Goal: Transaction & Acquisition: Purchase product/service

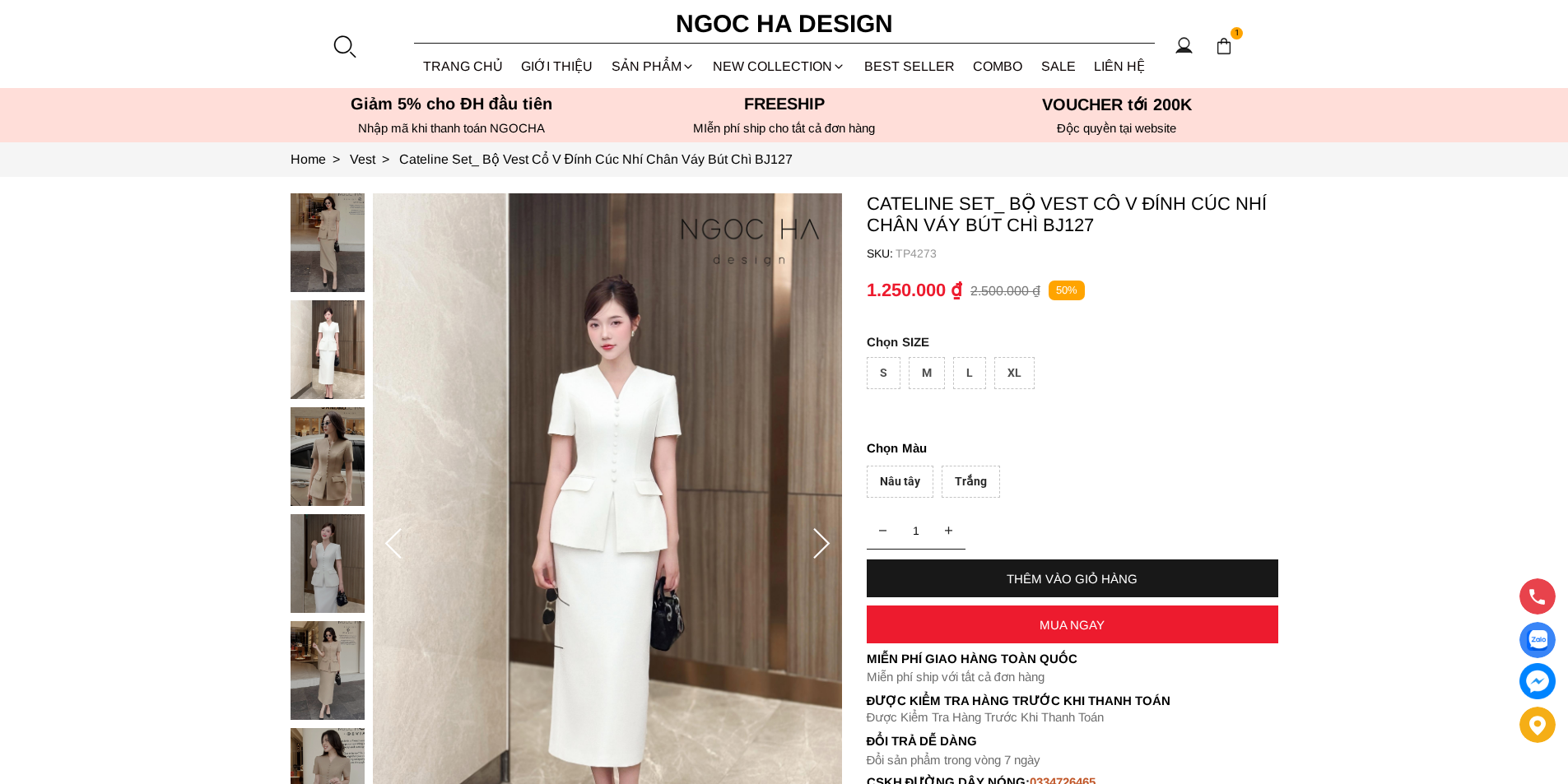
click at [347, 50] on div at bounding box center [344, 46] width 25 height 25
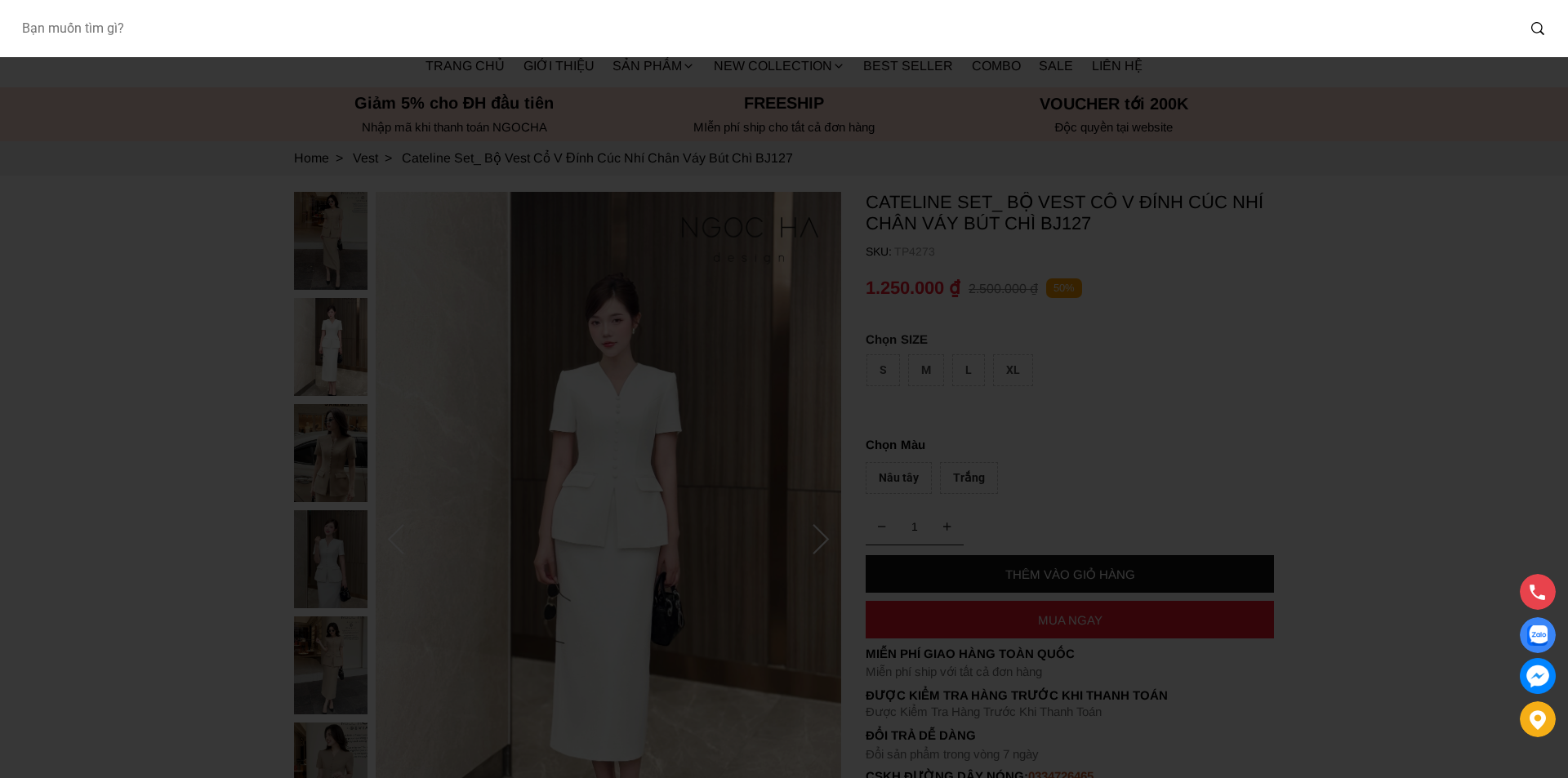
click at [152, 37] on input "Input search Bạn muốn tìm gì?" at bounding box center [761, 29] width 1508 height 37
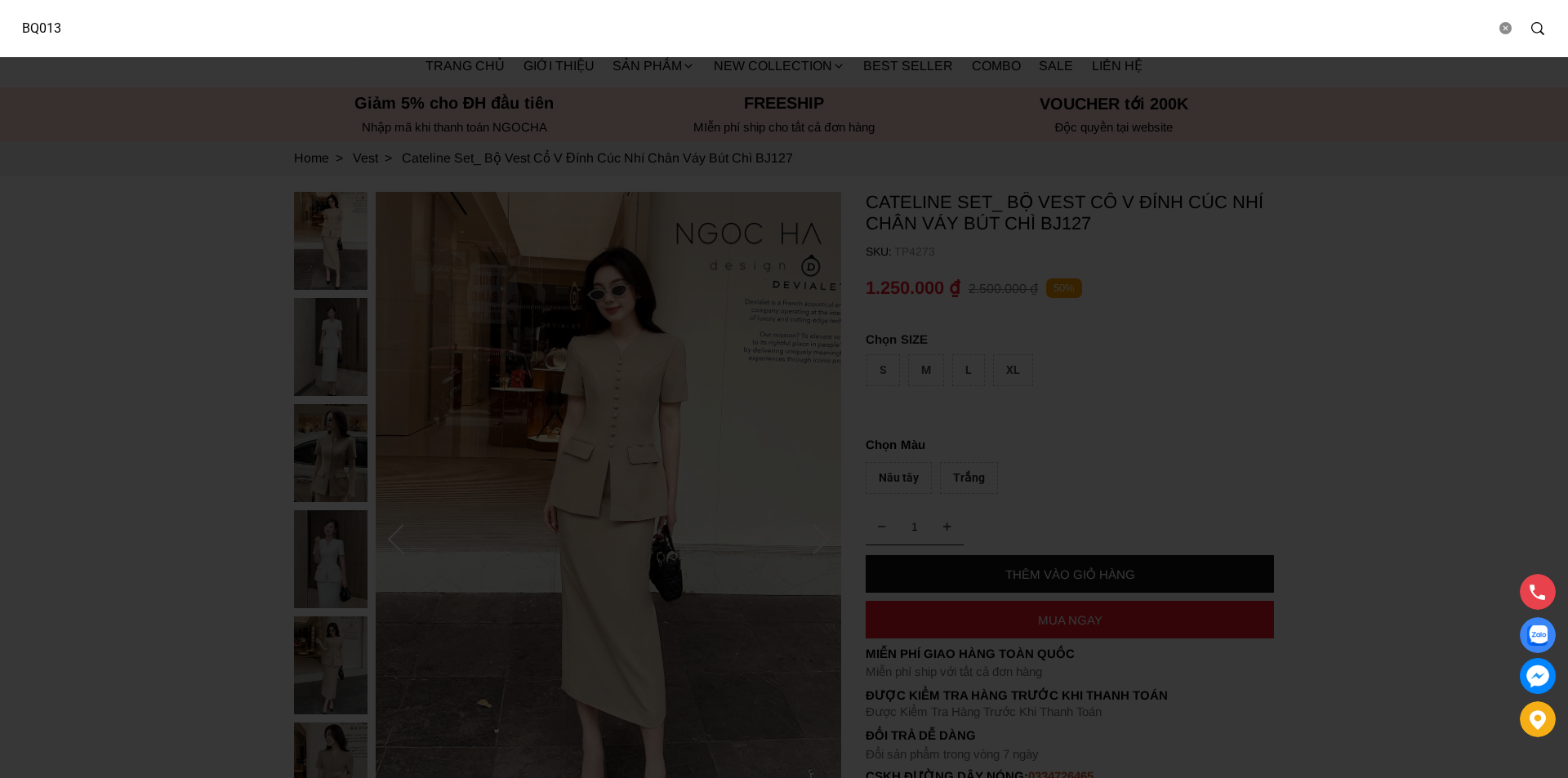
type input "BQ013"
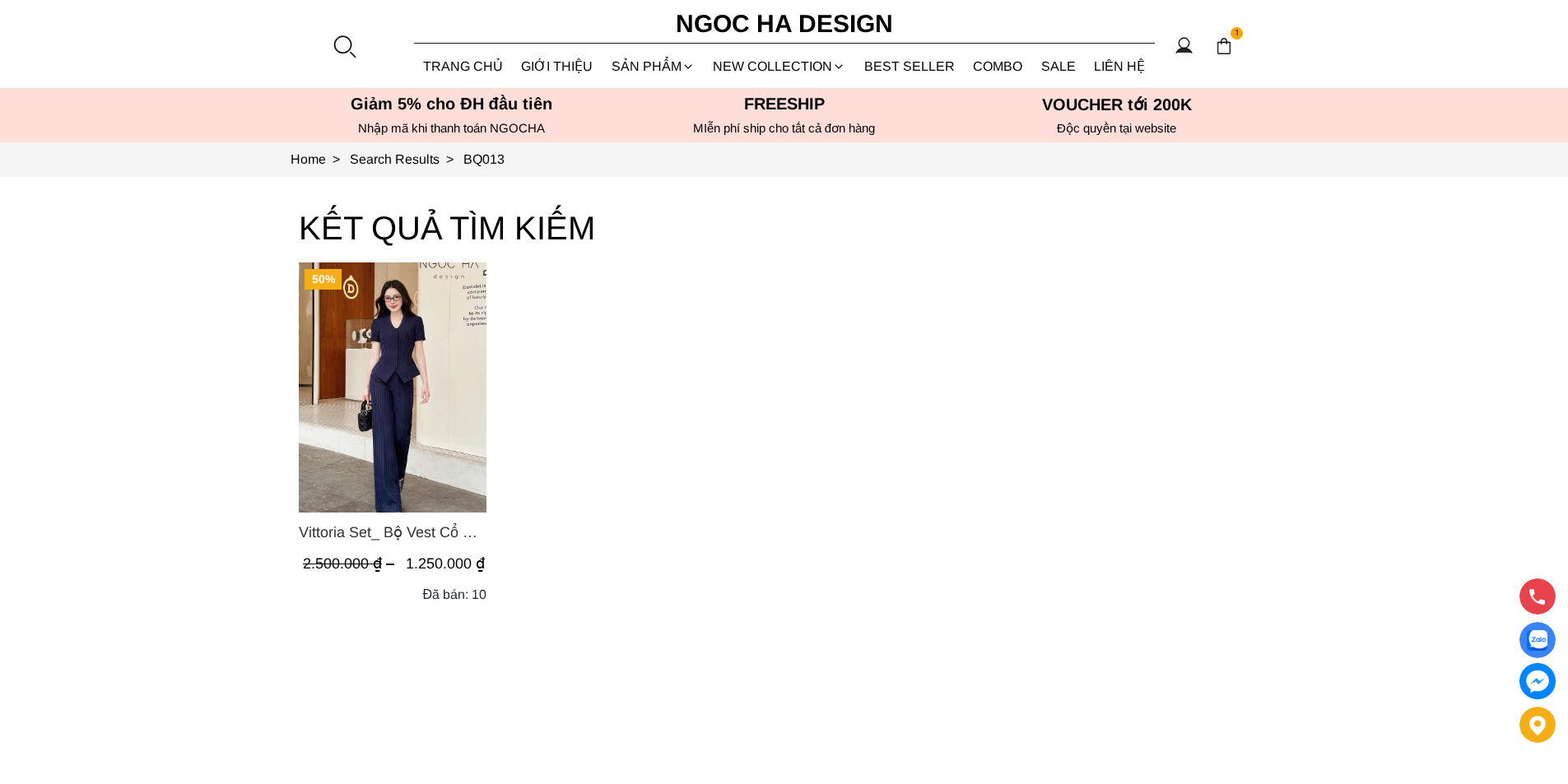
click at [376, 398] on img "Product image - Vittoria Set_ Bộ Vest Cổ V Quần Suông Kẻ Sọc BQ013" at bounding box center [392, 388] width 187 height 250
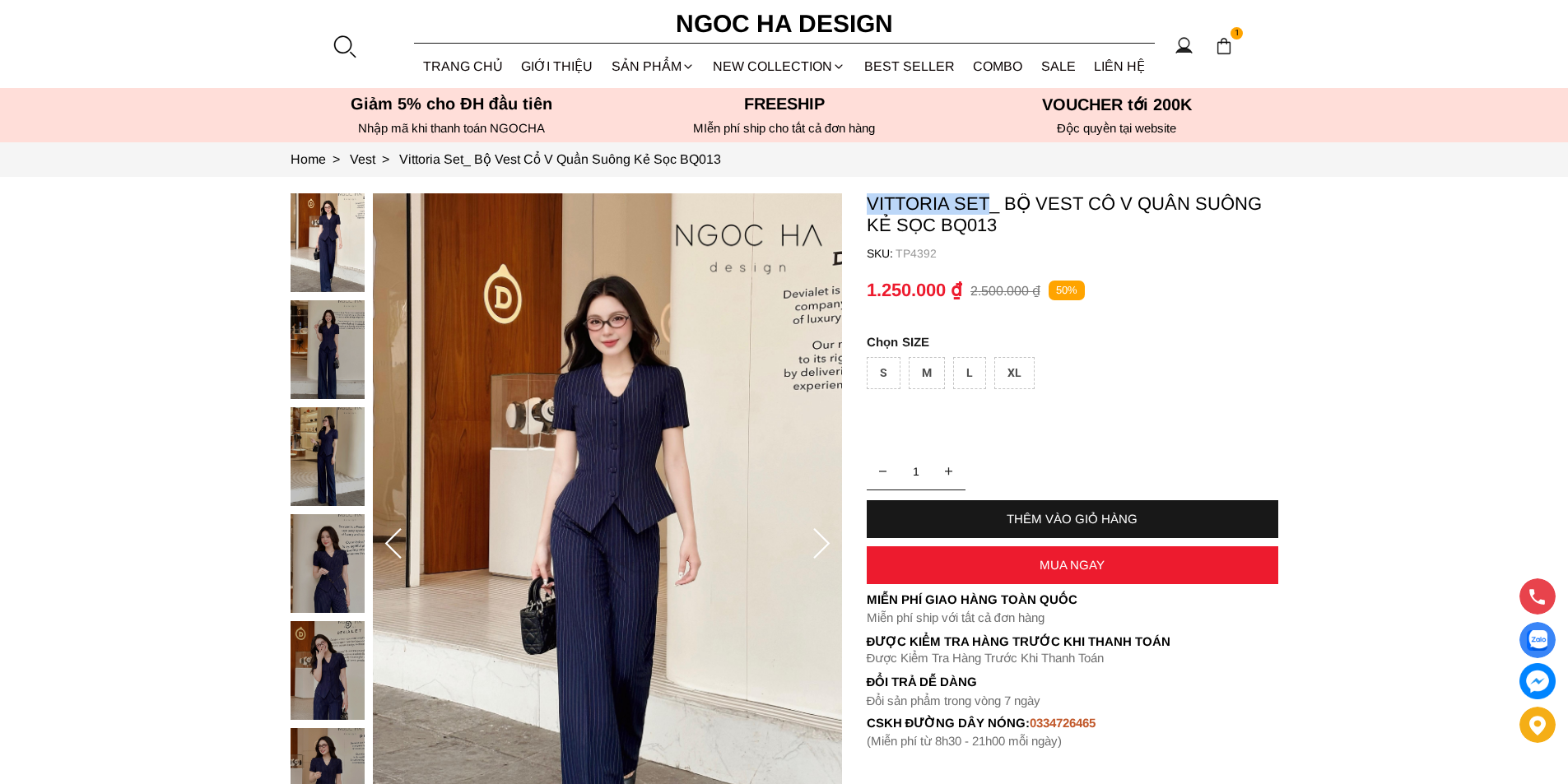
copy p "Vittoria Set"
drag, startPoint x: 866, startPoint y: 198, endPoint x: 987, endPoint y: 213, distance: 121.9
click at [987, 213] on p "Vittoria Set_ Bộ Vest Cổ V Quần Suông Kẻ Sọc BQ013" at bounding box center [1071, 214] width 411 height 43
